Goal: Task Accomplishment & Management: Complete application form

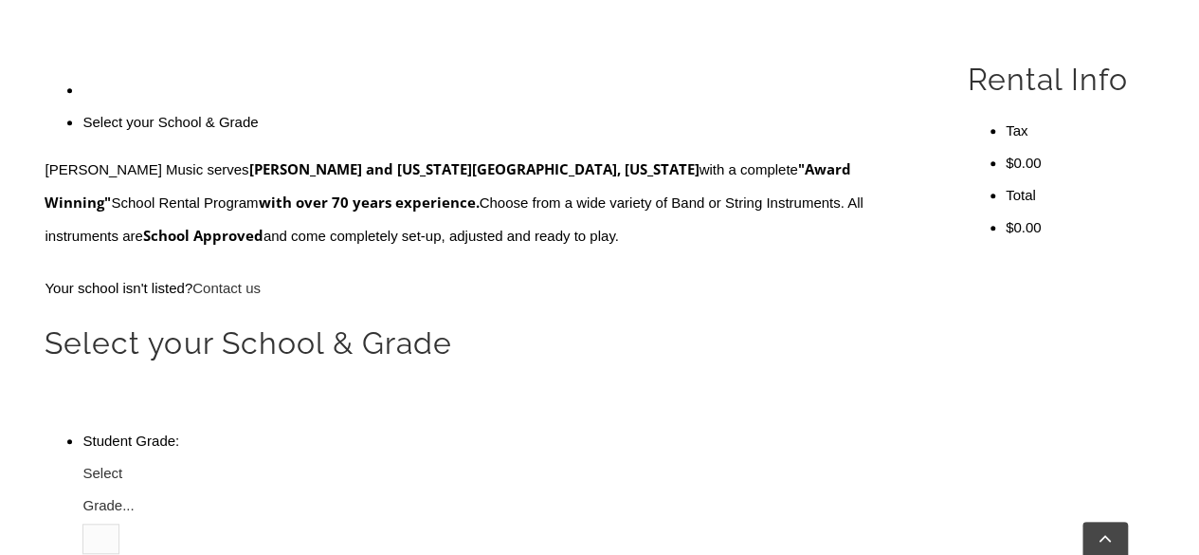
scroll to position [569, 0]
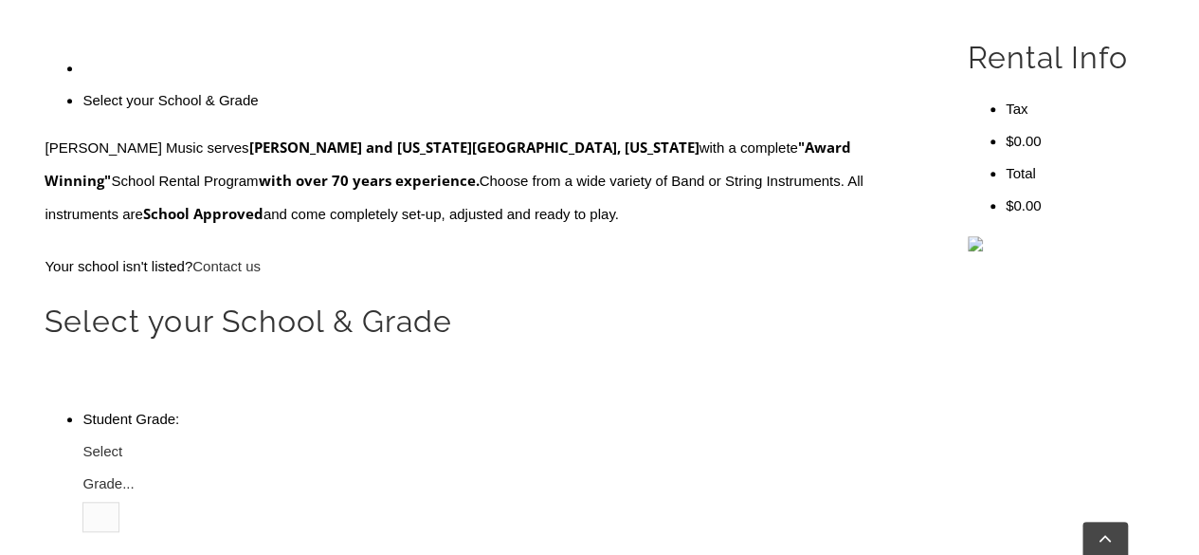
click at [134, 443] on span "Select Grade..." at bounding box center [107, 467] width 51 height 48
type input "met"
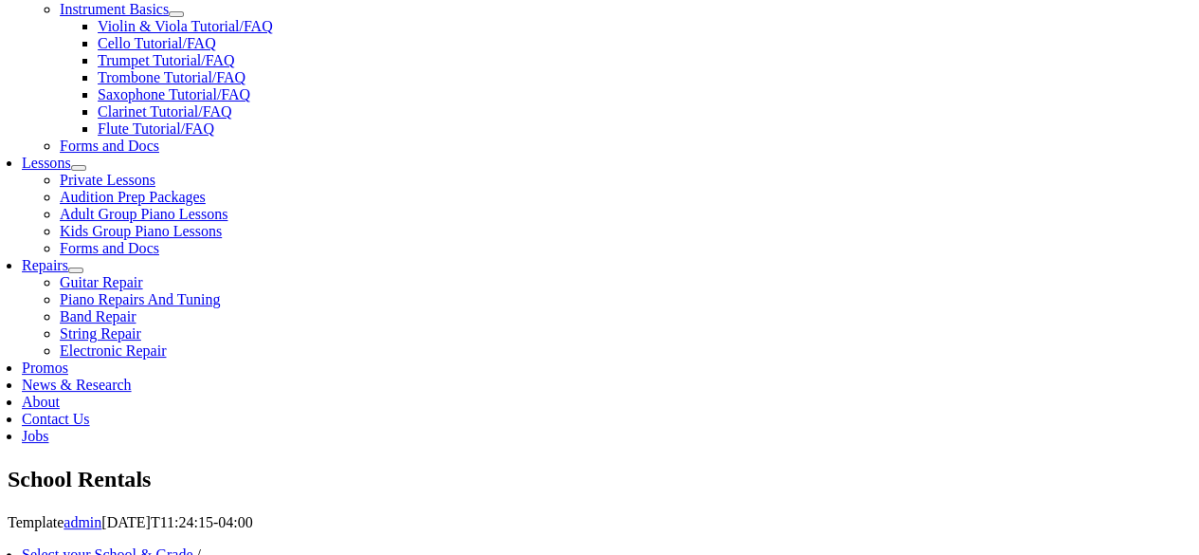
scroll to position [853, 0]
